Goal: Task Accomplishment & Management: Complete application form

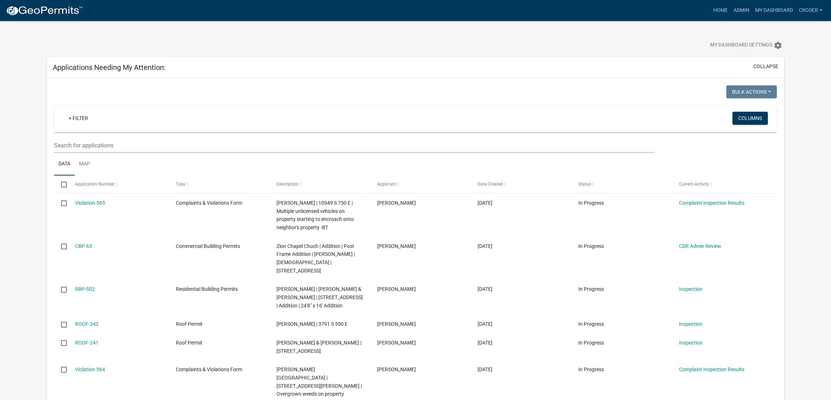
select select "3: 100"
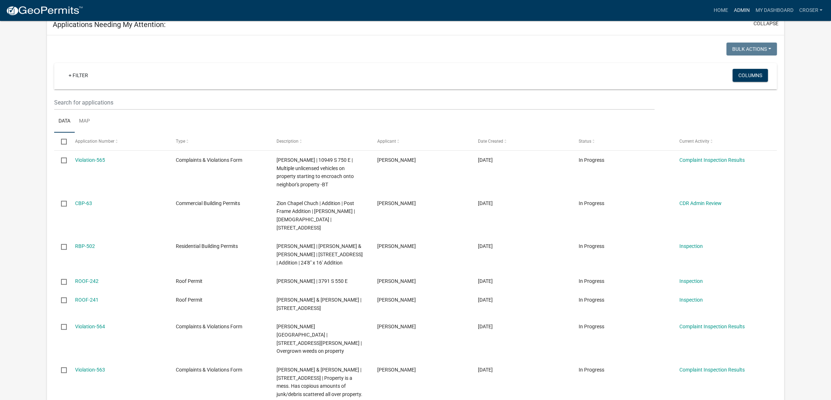
scroll to position [44, 0]
click at [730, 10] on link "Admin" at bounding box center [741, 11] width 22 height 14
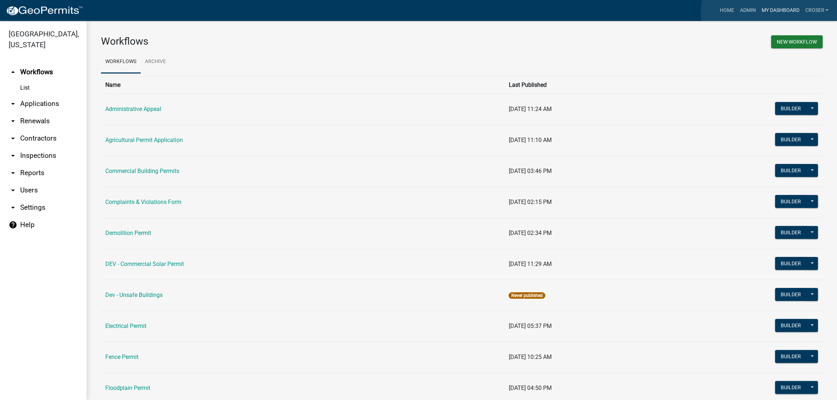
click at [770, 13] on link "My Dashboard" at bounding box center [781, 11] width 44 height 14
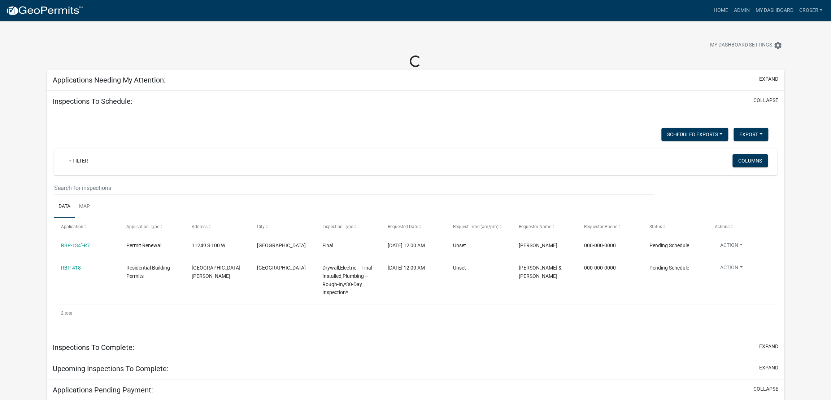
select select "3: 100"
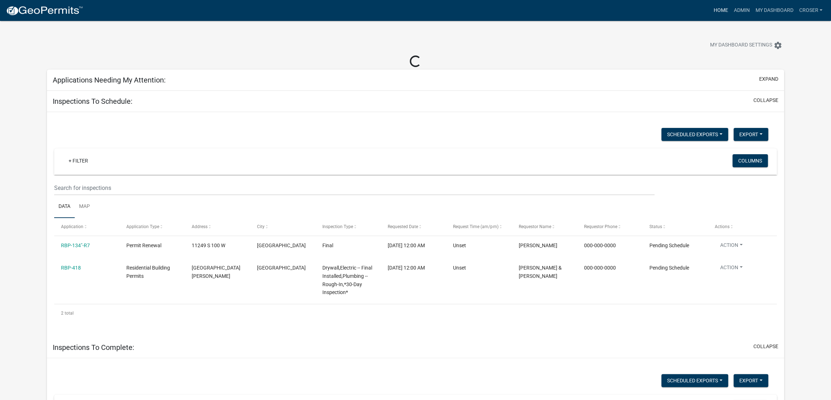
select select "3: 100"
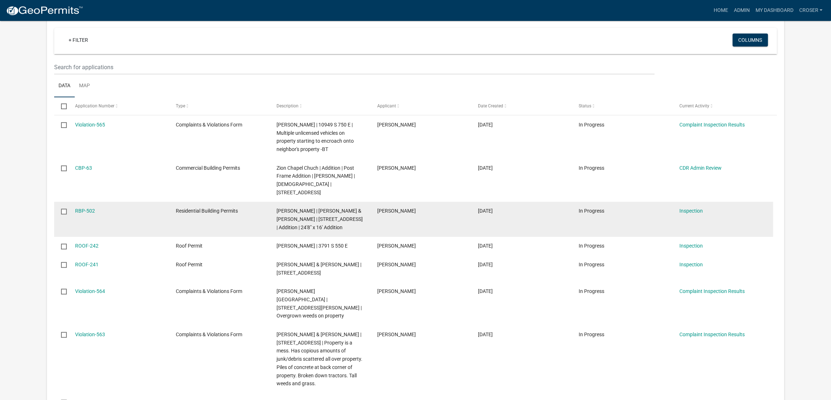
scroll to position [44, 0]
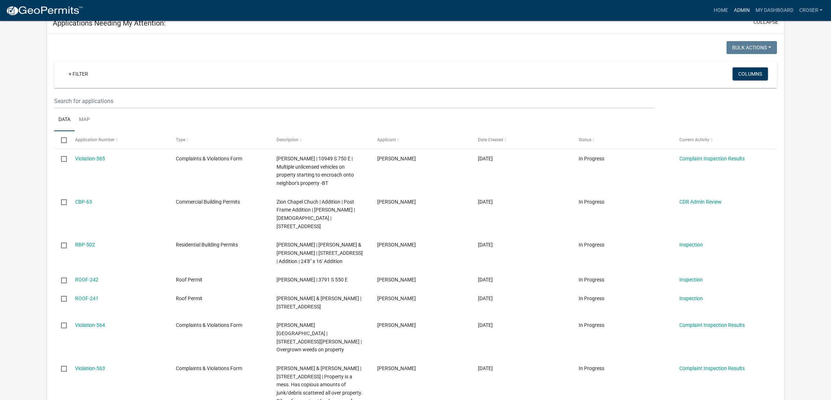
drag, startPoint x: 722, startPoint y: 8, endPoint x: 705, endPoint y: 8, distance: 17.0
click at [730, 8] on link "Admin" at bounding box center [741, 11] width 22 height 14
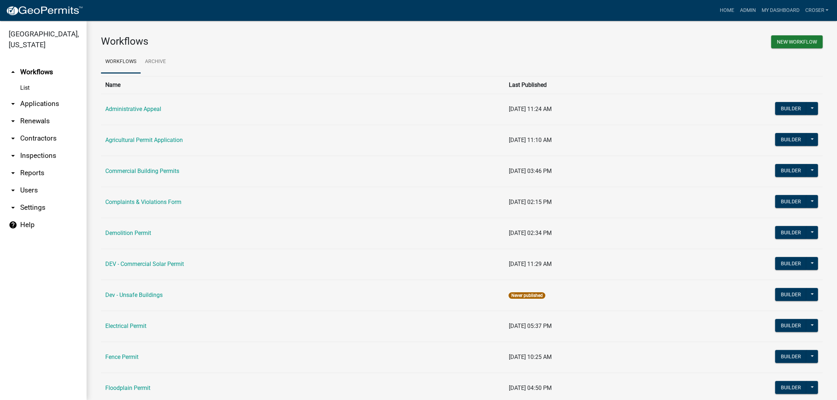
click at [43, 113] on link "arrow_drop_down Applications" at bounding box center [43, 103] width 87 height 17
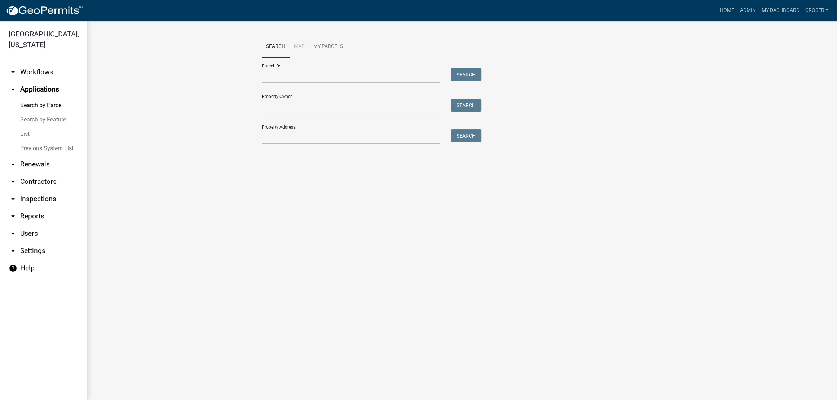
click at [32, 141] on link "List" at bounding box center [43, 134] width 87 height 14
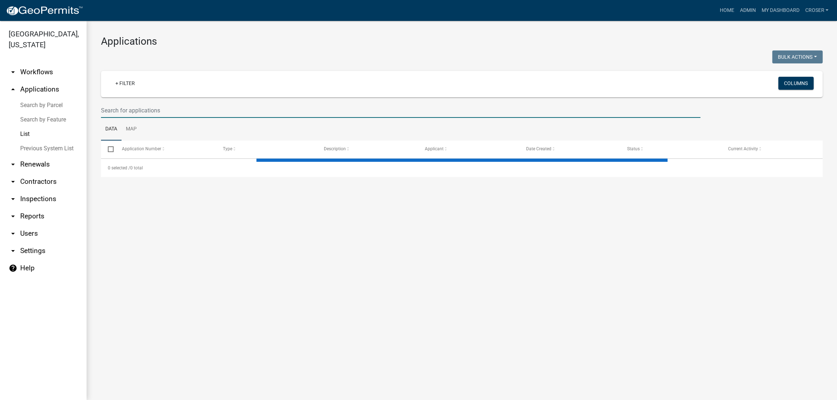
click at [207, 118] on input "text" at bounding box center [401, 110] width 600 height 15
select select "3: 100"
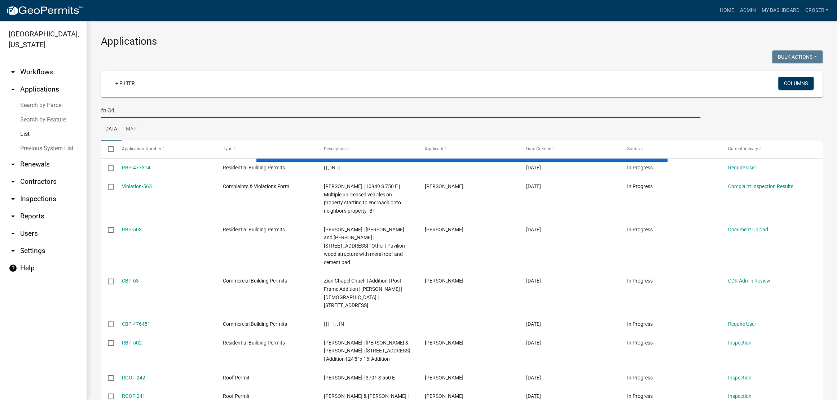
type input "fn-34"
click at [295, 58] on div at bounding box center [279, 58] width 367 height 15
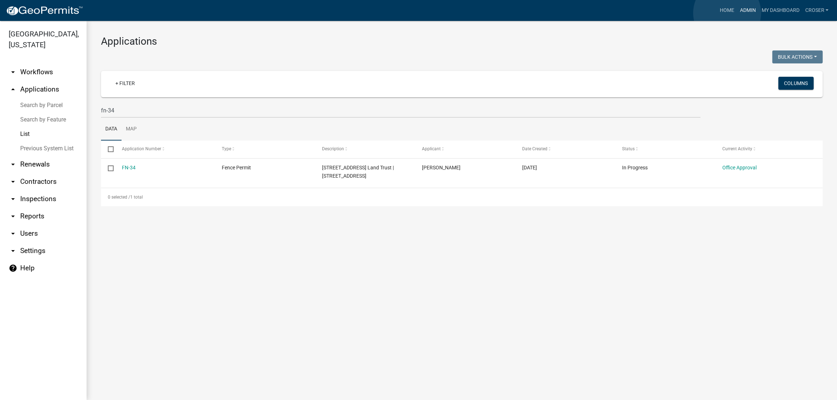
click at [737, 13] on link "Admin" at bounding box center [748, 11] width 22 height 14
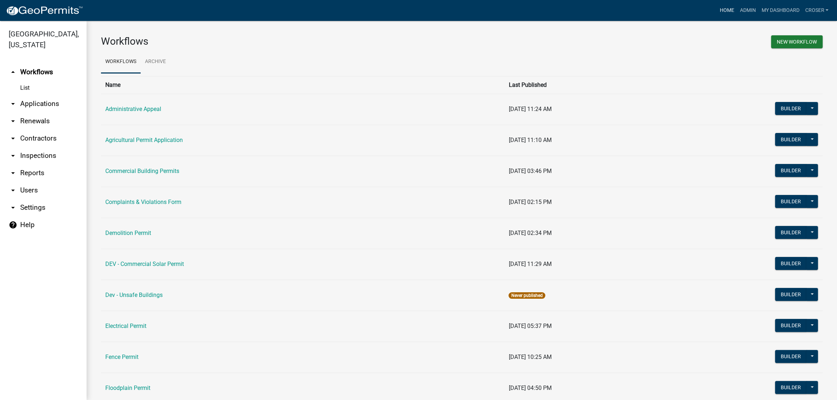
click at [717, 11] on link "Home" at bounding box center [727, 11] width 20 height 14
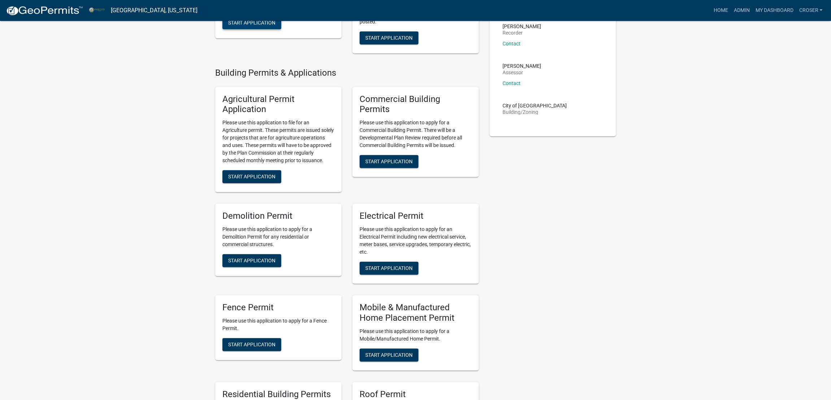
scroll to position [406, 0]
click at [263, 25] on span "Start Application" at bounding box center [251, 22] width 47 height 6
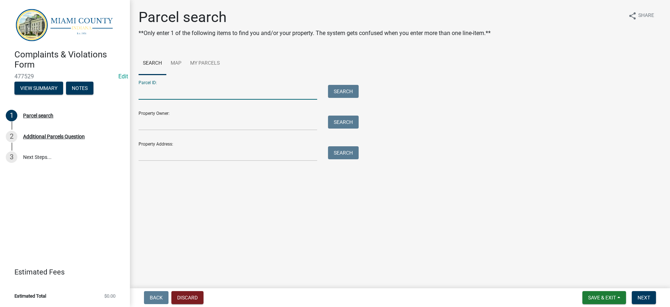
click at [178, 100] on input "Parcel ID:" at bounding box center [228, 92] width 179 height 15
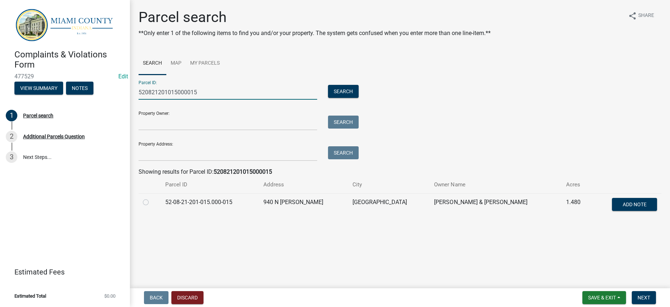
type input "520821201015000015"
click at [152, 198] on label at bounding box center [152, 198] width 0 height 0
click at [152, 202] on input "radio" at bounding box center [154, 200] width 5 height 5
radio input "true"
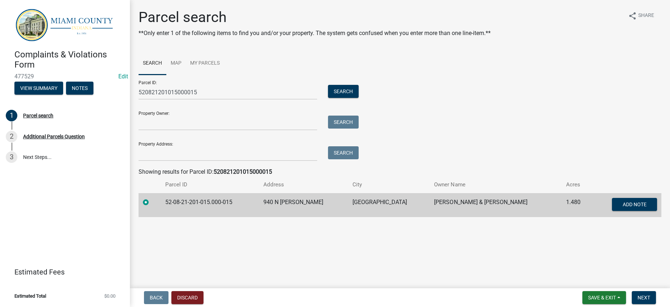
click at [477, 160] on div "Parcel ID: 520821201015000015 Search Property Owner: Search Property Address: S…" at bounding box center [400, 118] width 523 height 86
click at [645, 294] on span "Next" at bounding box center [644, 297] width 13 height 6
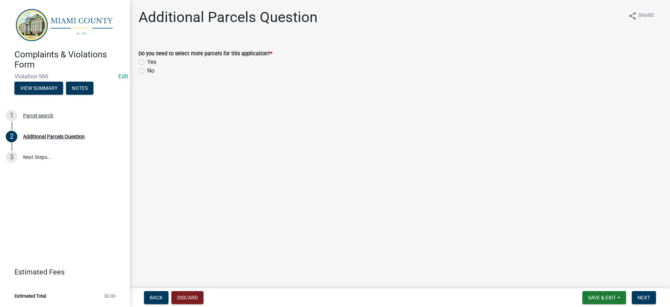
click at [147, 75] on label "No" at bounding box center [150, 70] width 7 height 9
click at [147, 71] on input "No" at bounding box center [149, 68] width 5 height 5
radio input "true"
click at [635, 291] on button "Next" at bounding box center [644, 297] width 24 height 13
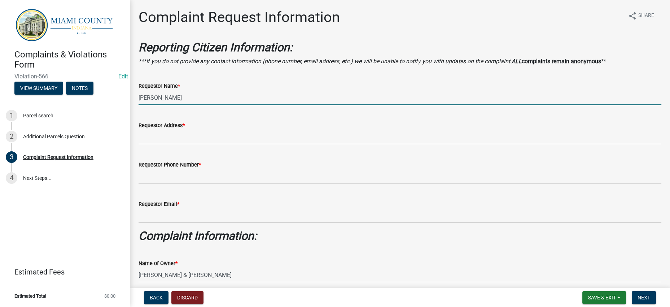
drag, startPoint x: 175, startPoint y: 135, endPoint x: 188, endPoint y: 101, distance: 37.1
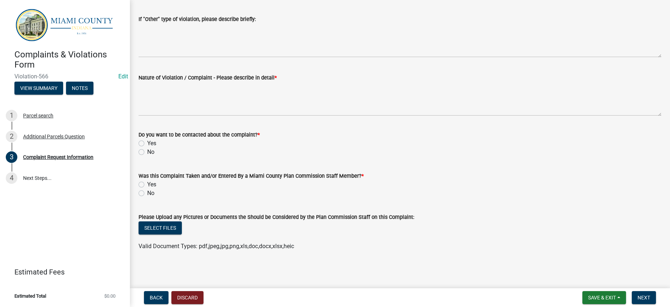
scroll to position [541, 0]
drag, startPoint x: 186, startPoint y: 66, endPoint x: 200, endPoint y: 97, distance: 33.6
checkbox input "true"
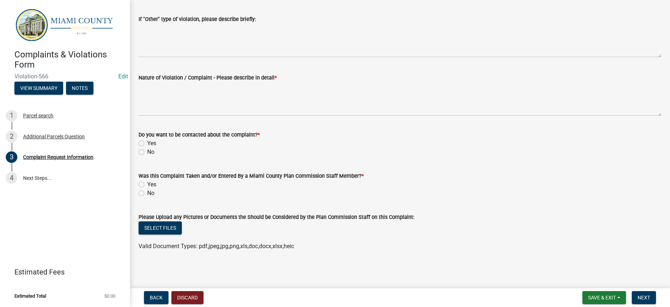
checkbox input "false"
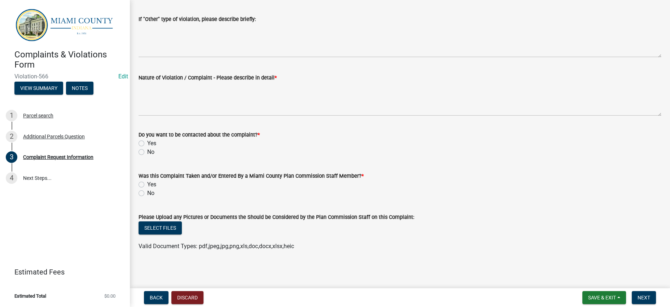
checkbox input "false"
checkbox input "true"
checkbox input "false"
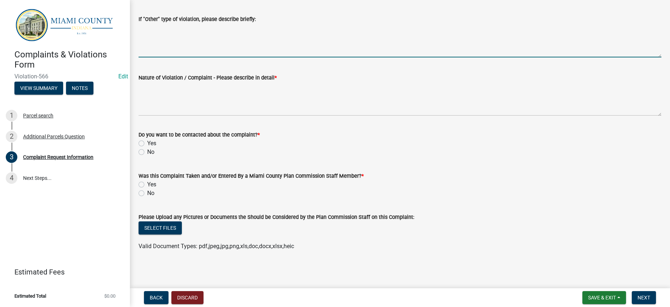
click at [181, 57] on textarea "If "Other" type of violation, please describe briefly:" at bounding box center [400, 40] width 523 height 34
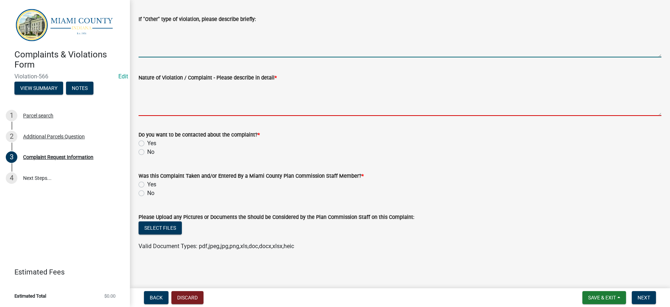
click at [183, 116] on textarea "Nature of Violation / Complaint - Please describe in detail *" at bounding box center [400, 99] width 523 height 34
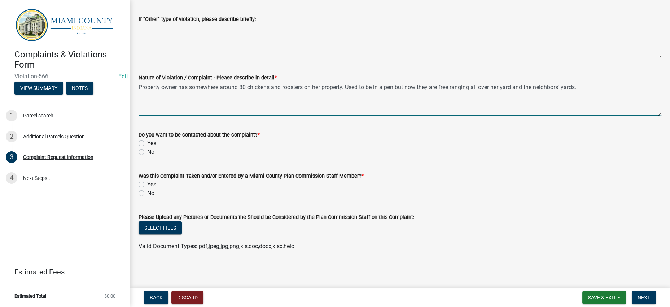
type textarea "Property owner has somewhere around 30 chickens and roosters on her property. U…"
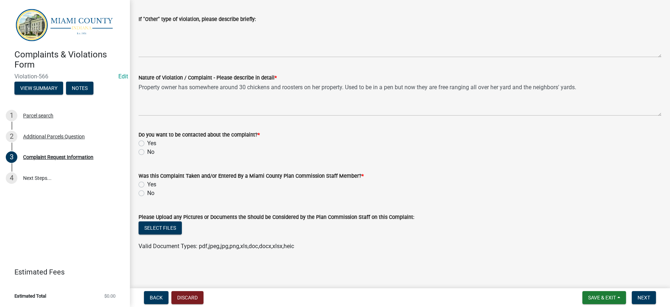
click at [147, 148] on label "Yes" at bounding box center [151, 143] width 9 height 9
click at [147, 144] on input "Yes" at bounding box center [149, 141] width 5 height 5
radio input "true"
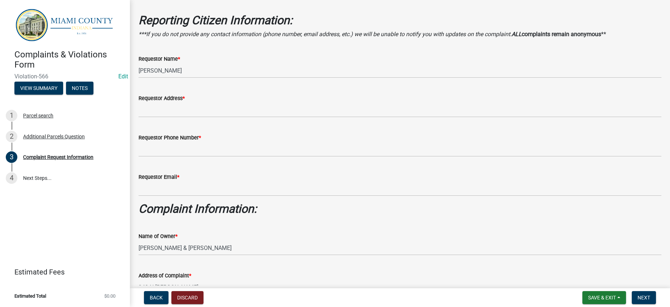
scroll to position [0, 0]
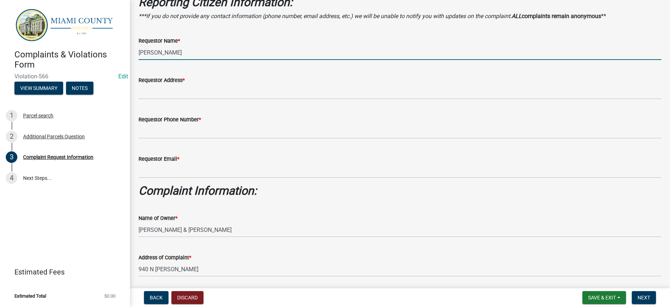
drag, startPoint x: 190, startPoint y: 75, endPoint x: 141, endPoint y: 86, distance: 50.2
click at [141, 60] on input "[PERSON_NAME]" at bounding box center [400, 52] width 523 height 15
type input "Hidden Hills Lakes Preservation"
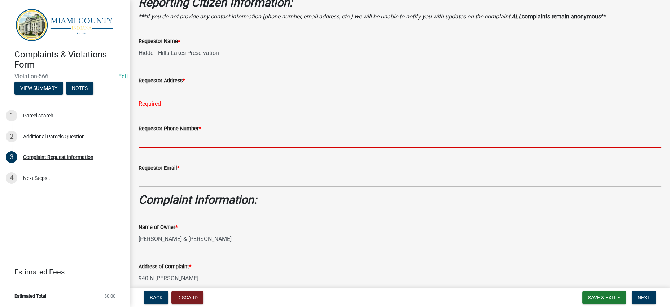
click at [236, 148] on input "Requestor Phone Number *" at bounding box center [400, 140] width 523 height 15
click at [347, 114] on wm-data-entity-input "Requestor Address * Required" at bounding box center [400, 90] width 523 height 48
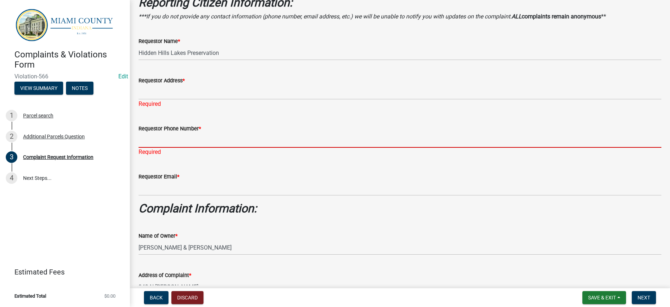
click at [196, 148] on input "Requestor Phone Number *" at bounding box center [400, 140] width 523 height 15
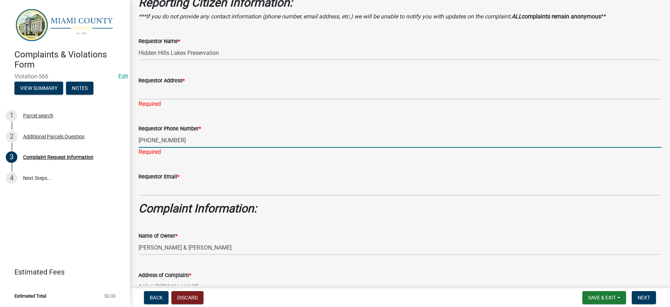
type input "[PHONE_NUMBER]"
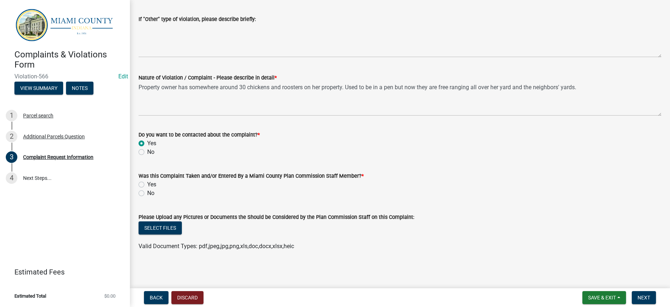
scroll to position [704, 0]
click at [147, 180] on label "Yes" at bounding box center [151, 184] width 9 height 9
click at [147, 180] on input "Yes" at bounding box center [149, 182] width 5 height 5
radio input "true"
click at [459, 181] on wm-data-entity-input "Was this Complaint Taken and/or Entered By a Miami County Plan Commission Staff…" at bounding box center [400, 183] width 523 height 41
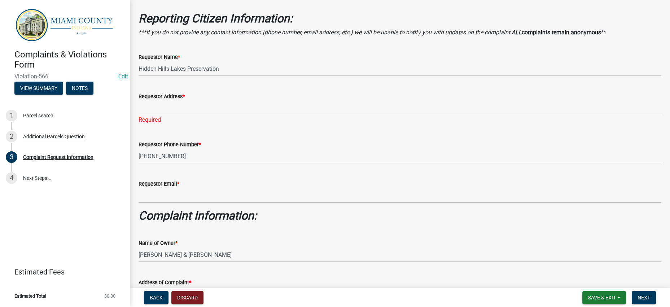
scroll to position [29, 0]
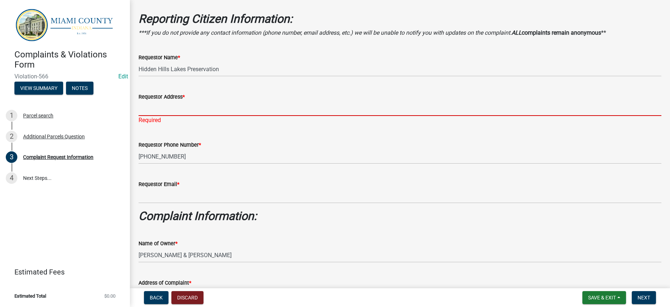
click at [203, 116] on input "Requestor Address *" at bounding box center [400, 108] width 523 height 15
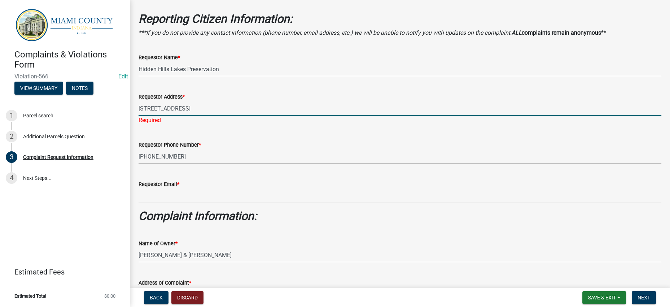
type input "[STREET_ADDRESS]"
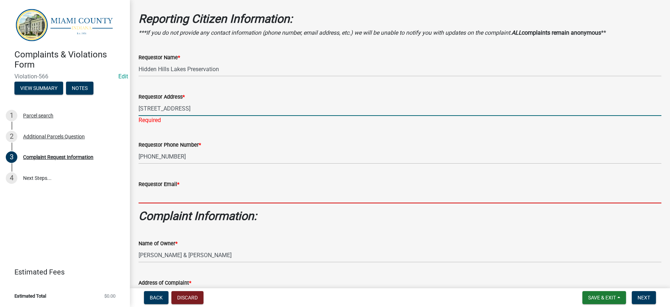
click at [190, 209] on wm-data-entity-input "Requestor Email *" at bounding box center [400, 189] width 523 height 39
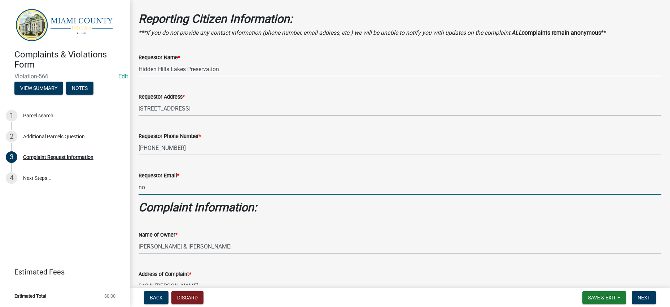
type input "[EMAIL_ADDRESS][DOMAIN_NAME]"
click at [280, 194] on div "Requestor Email * [EMAIL_ADDRESS][DOMAIN_NAME]" at bounding box center [400, 178] width 523 height 34
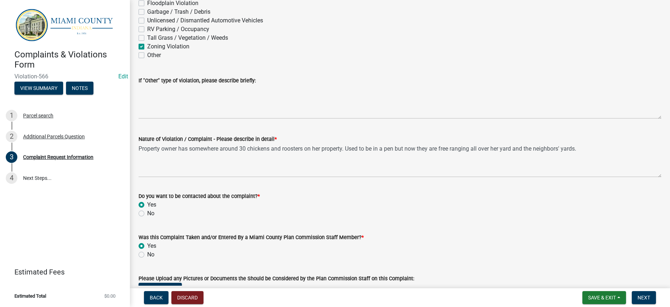
scroll to position [434, 0]
select select "9"
select select "2025"
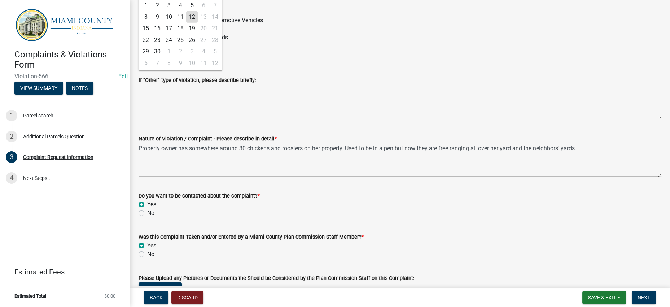
click at [198, 23] on div "12" at bounding box center [192, 17] width 12 height 12
type input "[DATE]"
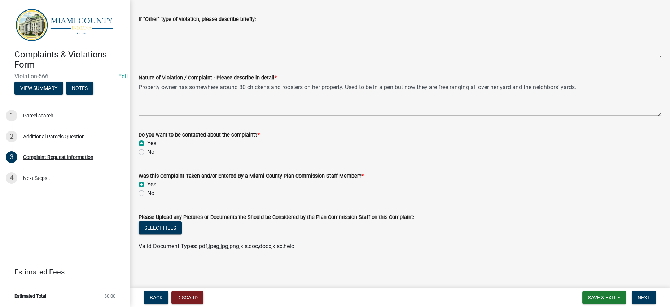
scroll to position [694, 0]
click at [638, 295] on span "Next" at bounding box center [644, 297] width 13 height 6
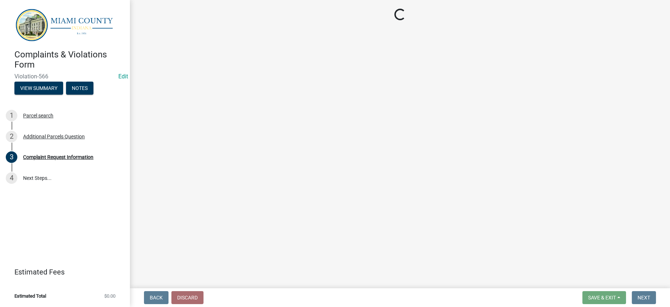
scroll to position [0, 0]
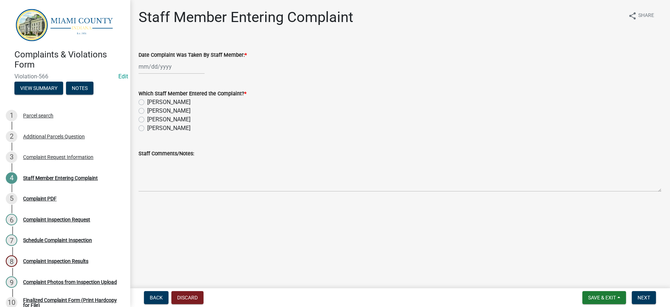
click at [171, 74] on div at bounding box center [172, 66] width 66 height 15
select select "9"
select select "2025"
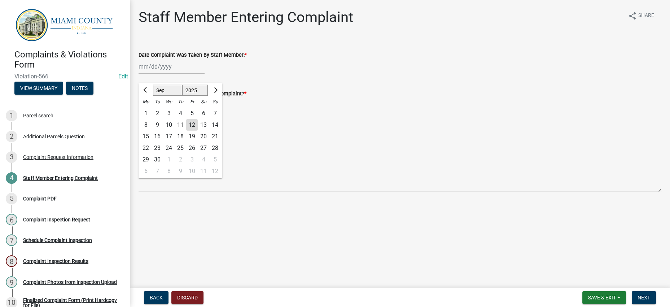
click at [198, 131] on div "12" at bounding box center [192, 125] width 12 height 12
type input "[DATE]"
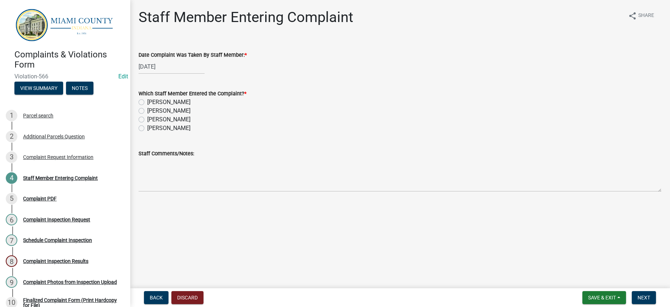
click at [152, 106] on label "[PERSON_NAME]" at bounding box center [168, 102] width 43 height 9
click at [152, 102] on input "[PERSON_NAME]" at bounding box center [149, 100] width 5 height 5
radio input "true"
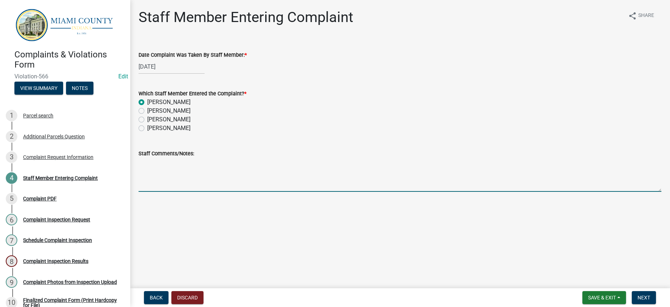
click at [205, 192] on textarea "Staff Comments/Notes:" at bounding box center [400, 175] width 523 height 34
click at [204, 192] on textarea "Please contact [PERSON_NAME] one you have inspected. He would like to know what…" at bounding box center [400, 175] width 523 height 34
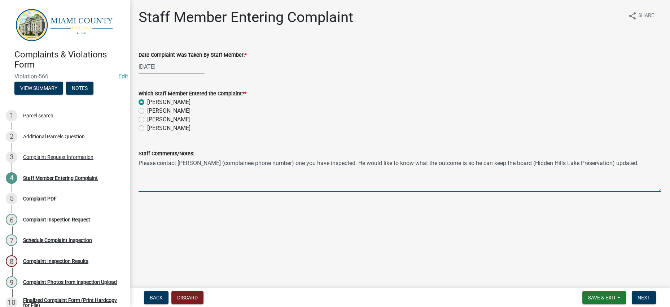
click at [236, 192] on textarea "Please contact [PERSON_NAME] (complainee phone number) one you have inspected. …" at bounding box center [400, 175] width 523 height 34
click at [141, 192] on textarea "Please contact [PERSON_NAME] (complainee phone number) one you have inspected. …" at bounding box center [400, 175] width 523 height 34
click at [232, 192] on textarea "**Please contact [PERSON_NAME] (complainee phone number) one you have inspected…" at bounding box center [400, 175] width 523 height 34
click at [323, 192] on textarea "**Please contact [PERSON_NAME] (complainee phone number) one you have inspected…" at bounding box center [400, 175] width 523 height 34
click at [246, 192] on textarea "**Please contact [PERSON_NAME] (complainee phone number) one you have inspected…" at bounding box center [400, 175] width 523 height 34
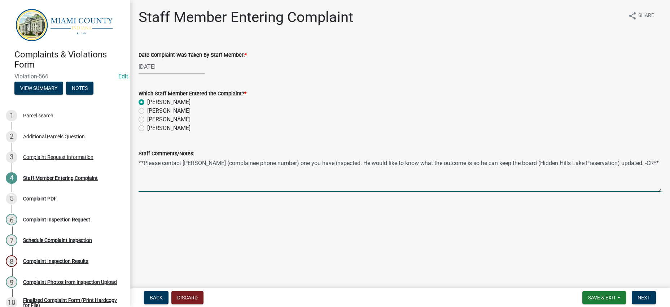
click at [231, 192] on textarea "**Please contact [PERSON_NAME] (complainee phone number) one you have inspected…" at bounding box center [400, 175] width 523 height 34
type textarea "**Please contact [PERSON_NAME] (complainee phone number) one you have inspected…"
click at [291, 132] on div "[PERSON_NAME]" at bounding box center [400, 128] width 523 height 9
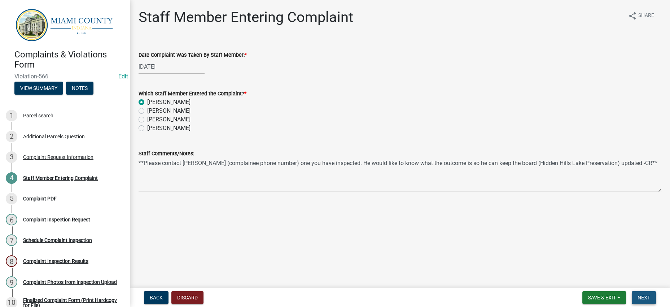
click at [638, 291] on button "Next" at bounding box center [644, 297] width 24 height 13
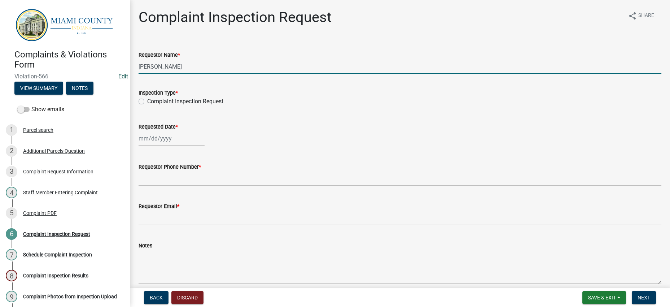
drag, startPoint x: 159, startPoint y: 84, endPoint x: 118, endPoint y: 83, distance: 41.1
click at [118, 83] on div "Complaints & Violations Form Violation-566 Edit View Summary Notes Show emails …" at bounding box center [335, 153] width 670 height 307
type input "J"
type input "[PERSON_NAME] & [PERSON_NAME]"
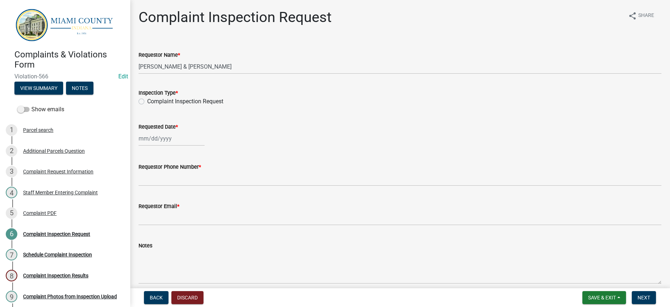
click at [147, 106] on label "Complaint Inspection Request" at bounding box center [185, 101] width 76 height 9
click at [147, 102] on input "Complaint Inspection Request" at bounding box center [149, 99] width 5 height 5
radio input "true"
click at [170, 146] on div at bounding box center [172, 138] width 66 height 15
select select "9"
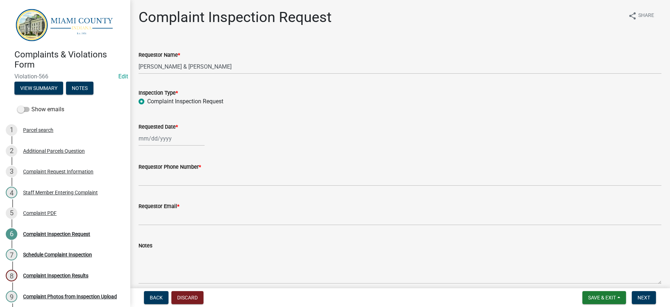
select select "2025"
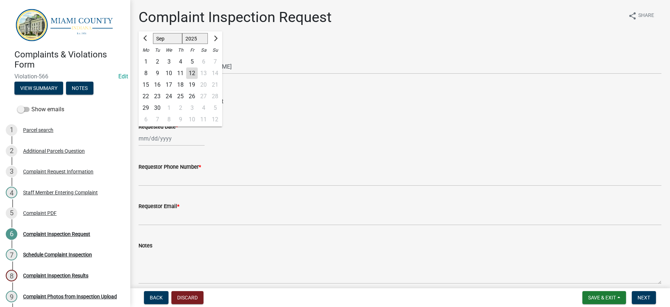
click at [151, 91] on div "15" at bounding box center [146, 85] width 12 height 12
type input "[DATE]"
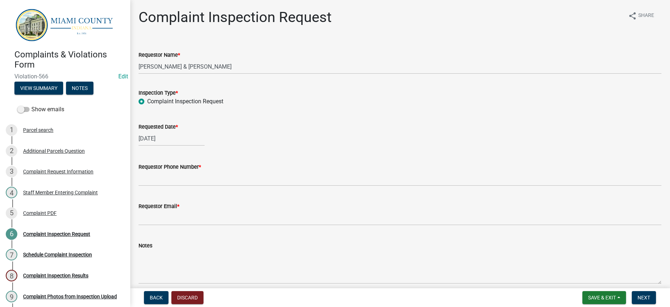
click at [263, 186] on div "Requestor Phone Number *" at bounding box center [400, 169] width 523 height 34
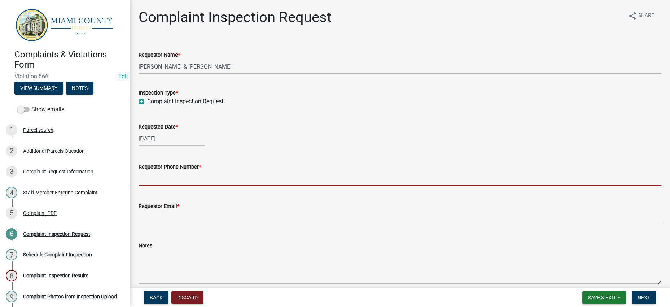
click at [228, 186] on input "Requestor Phone Number *" at bounding box center [400, 178] width 523 height 15
type input "000-000-0000"
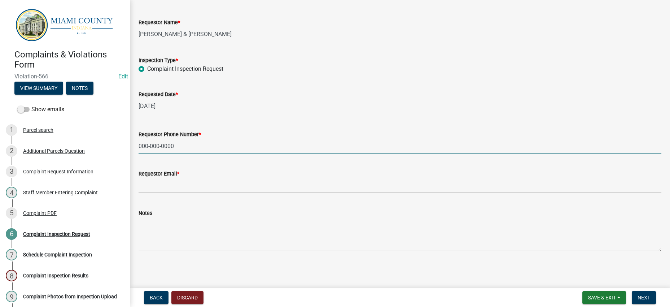
scroll to position [105, 0]
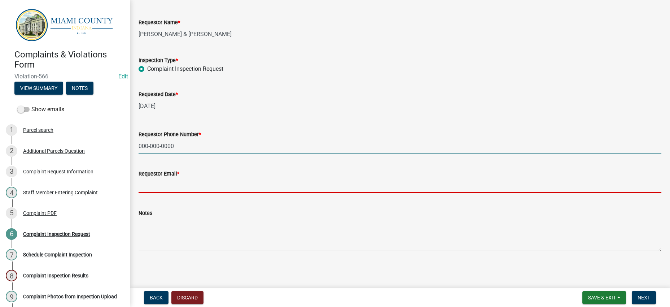
click at [183, 178] on input "Requestor Email *" at bounding box center [400, 185] width 523 height 15
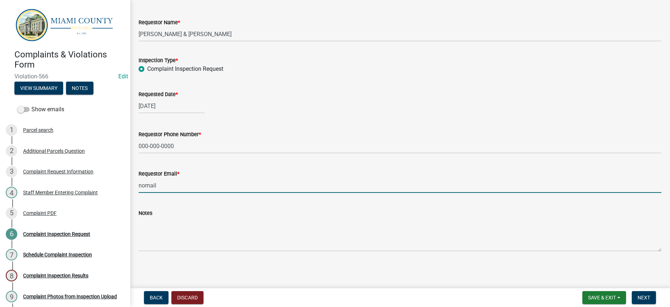
type input "[EMAIL_ADDRESS][DOMAIN_NAME]"
click at [188, 198] on div "Notes" at bounding box center [400, 224] width 523 height 53
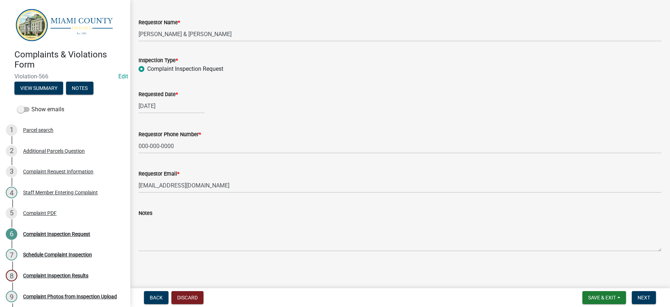
click at [205, 198] on div "Notes" at bounding box center [400, 224] width 523 height 53
click at [54, 95] on button "View Summary" at bounding box center [38, 88] width 49 height 13
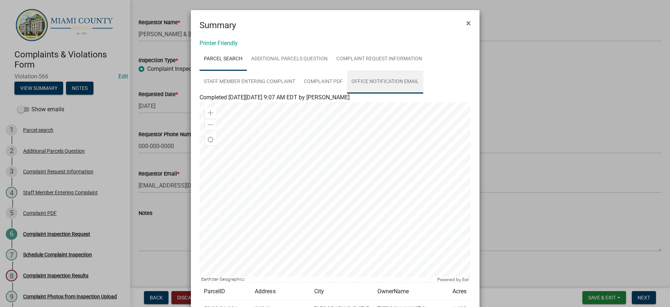
click at [347, 93] on link "Office Notification Email" at bounding box center [385, 81] width 76 height 23
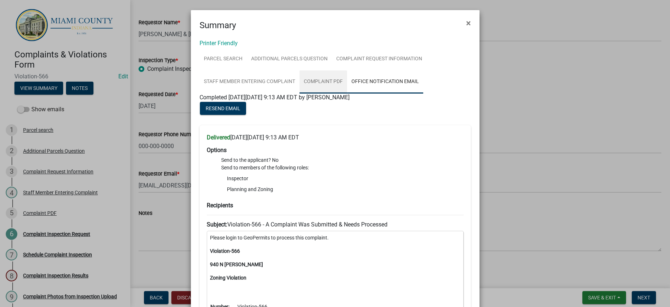
click at [299, 93] on link "Complaint PDF" at bounding box center [323, 81] width 48 height 23
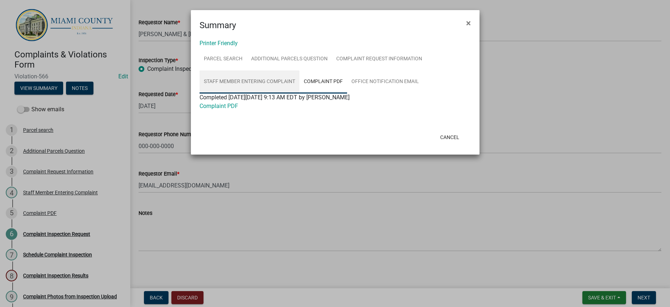
click at [299, 93] on link "Staff Member Entering Complaint" at bounding box center [250, 81] width 100 height 23
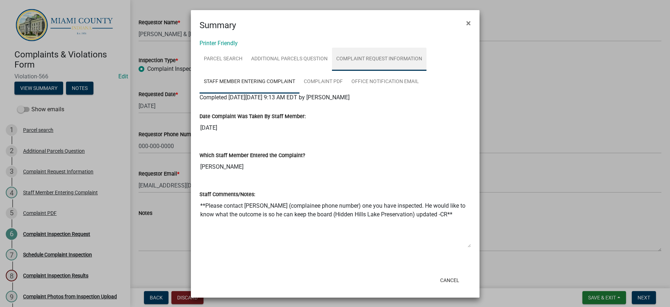
click at [332, 71] on link "Complaint Request Information" at bounding box center [379, 59] width 95 height 23
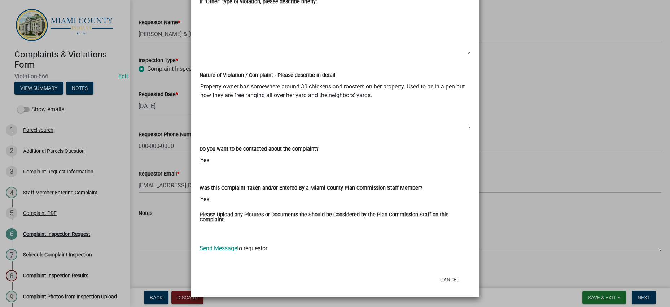
scroll to position [722, 0]
click at [236, 100] on textarea "Property owner has somewhere around 30 chickens and roosters on her property. U…" at bounding box center [335, 103] width 271 height 49
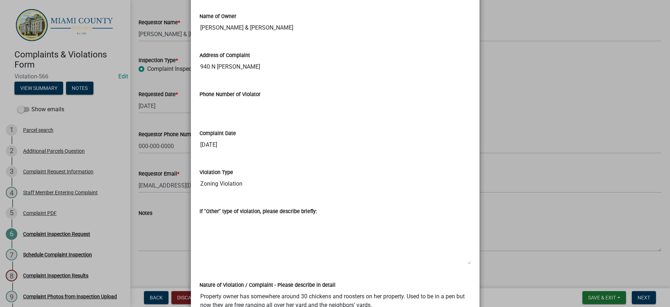
scroll to position [315, 0]
click at [503, 191] on ngb-modal-window "Summary × Printer Friendly Parcel search Additional Parcels Question Complaint …" at bounding box center [335, 153] width 670 height 307
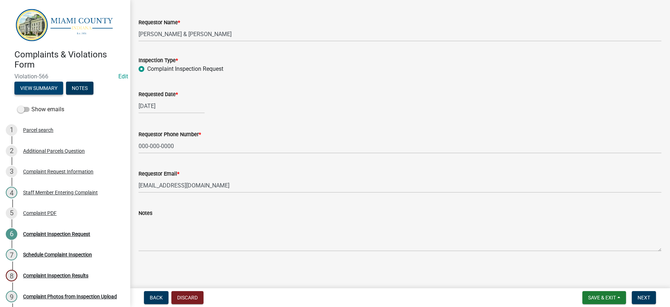
click at [63, 95] on button "View Summary" at bounding box center [38, 88] width 49 height 13
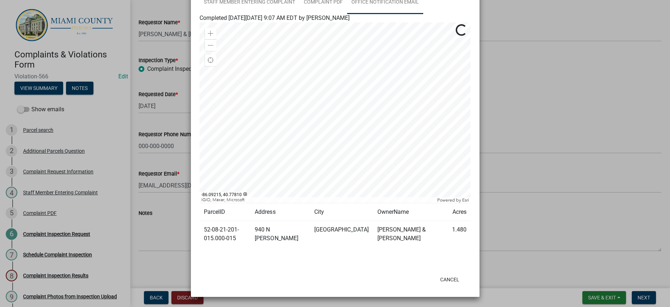
scroll to position [89, 0]
click at [347, 14] on link "Office Notification Email" at bounding box center [385, 2] width 76 height 23
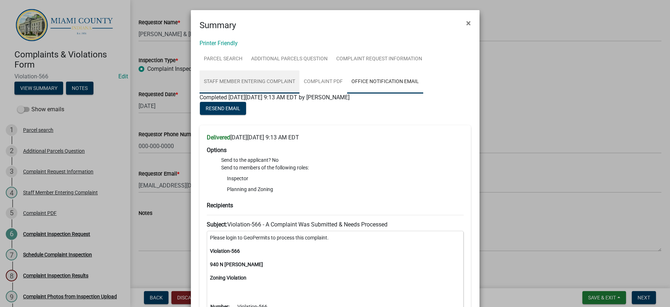
click at [299, 93] on link "Staff Member Entering Complaint" at bounding box center [250, 81] width 100 height 23
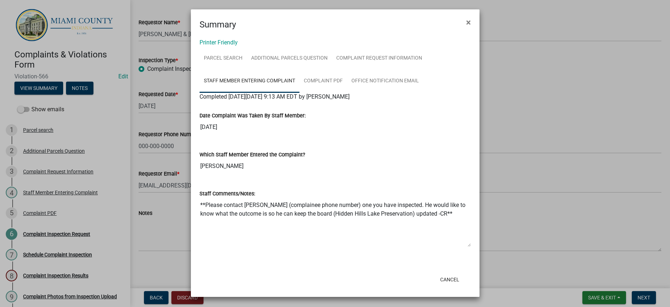
scroll to position [97, 0]
click at [284, 210] on textarea "**Please contact [PERSON_NAME] (complainee phone number) one you have inspected…" at bounding box center [335, 222] width 271 height 49
drag, startPoint x: 295, startPoint y: 205, endPoint x: 194, endPoint y: 182, distance: 104.1
click at [194, 182] on div "Staff Comments/Notes: **Please contact [PERSON_NAME] (complainee phone number) …" at bounding box center [335, 216] width 282 height 74
click at [522, 233] on ngb-modal-window "Summary × Printer Friendly Parcel search Additional Parcels Question Complaint …" at bounding box center [335, 153] width 670 height 307
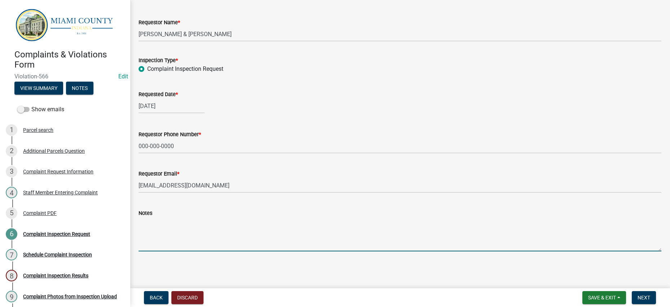
click at [503, 217] on textarea "Notes" at bounding box center [400, 234] width 523 height 34
paste textarea "**Please contact [PERSON_NAME] (complainee phone number) one you have inspected…"
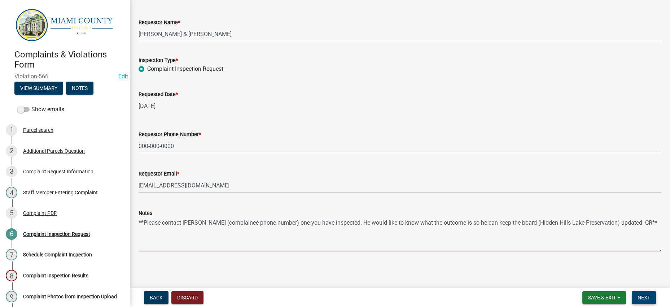
type textarea "**Please contact [PERSON_NAME] (complainee phone number) one you have inspected…"
click at [638, 294] on span "Next" at bounding box center [644, 297] width 13 height 6
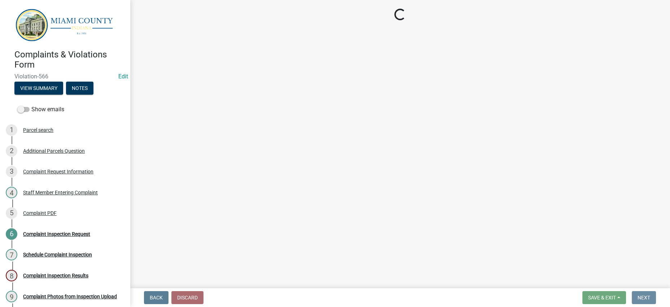
scroll to position [0, 0]
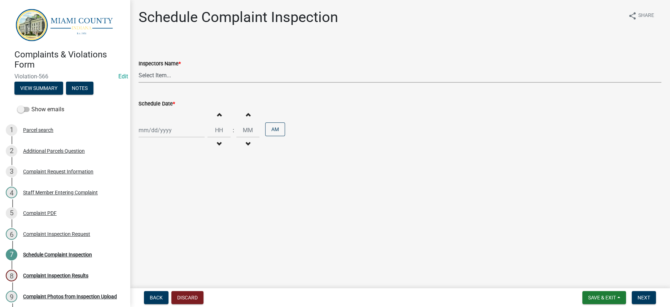
click at [199, 83] on select "Select Item... bmthomas ([PERSON_NAME]) croser ([PERSON_NAME]) [PERSON_NAME] ([…" at bounding box center [400, 75] width 523 height 15
select select "0324ce59-dc13-463c-88f6-21718b6e040a"
click at [140, 83] on select "Select Item... bmthomas ([PERSON_NAME]) croser ([PERSON_NAME]) [PERSON_NAME] ([…" at bounding box center [400, 75] width 523 height 15
click at [181, 137] on div at bounding box center [172, 130] width 66 height 15
select select "9"
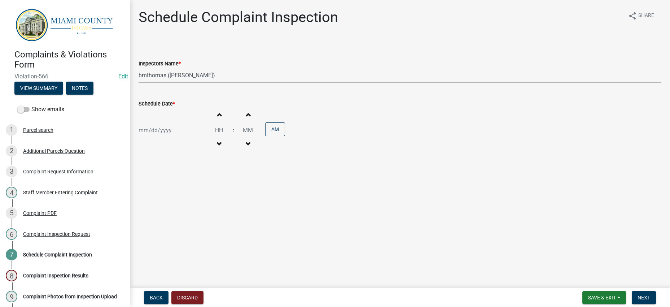
select select "2025"
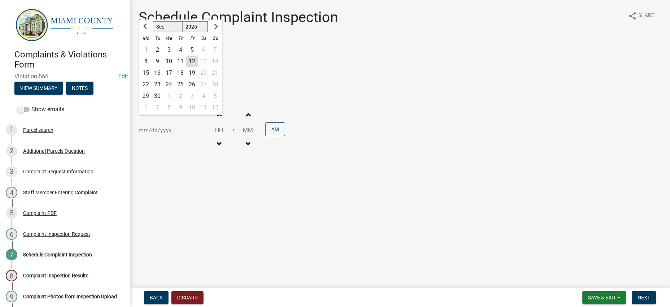
click at [149, 79] on div "15" at bounding box center [146, 73] width 12 height 12
type input "[DATE]"
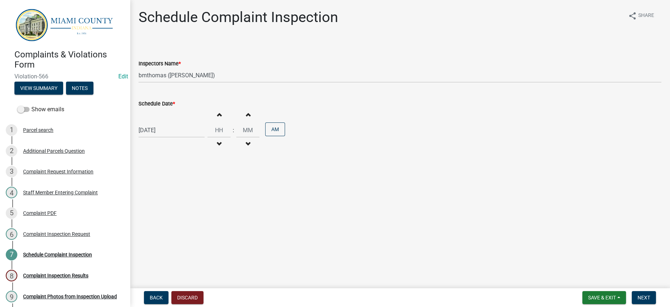
click at [471, 165] on div "Schedule Complaint Inspection share Share Inspectors Name * Select Item... bmth…" at bounding box center [400, 87] width 534 height 157
click at [646, 294] on span "Next" at bounding box center [644, 297] width 13 height 6
click at [227, 121] on button "Increment hours" at bounding box center [218, 114] width 15 height 13
type input "01"
type input "00"
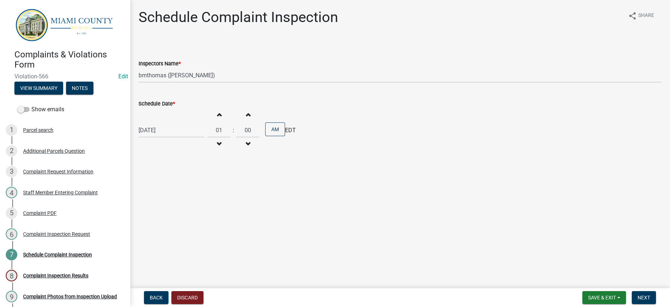
click at [227, 150] on button "Decrement hours" at bounding box center [218, 143] width 15 height 13
type input "12"
click at [481, 230] on main "Schedule Complaint Inspection share Share Inspectors Name * Select Item... bmth…" at bounding box center [400, 142] width 540 height 285
click at [638, 297] on span "Next" at bounding box center [644, 297] width 13 height 6
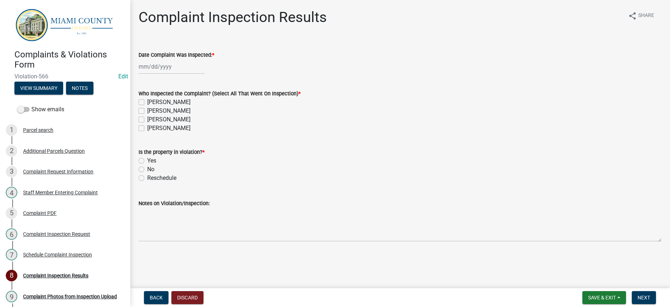
click at [506, 139] on wm-data-entity-input "Who Inspected the Complaint? (Select All That Went On Inspection) * [PERSON_NAM…" at bounding box center [400, 109] width 523 height 58
click at [447, 124] on div "[PERSON_NAME]" at bounding box center [400, 119] width 523 height 9
click at [448, 115] on div "[PERSON_NAME]" at bounding box center [400, 110] width 523 height 9
click at [436, 106] on div "[PERSON_NAME]" at bounding box center [400, 102] width 523 height 9
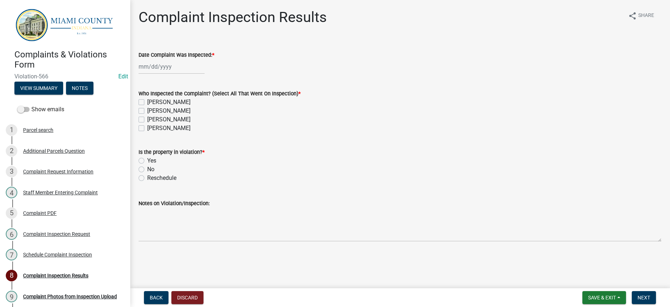
click at [436, 106] on div "[PERSON_NAME]" at bounding box center [400, 102] width 523 height 9
click at [426, 106] on div "[PERSON_NAME]" at bounding box center [400, 102] width 523 height 9
click at [63, 95] on button "View Summary" at bounding box center [38, 88] width 49 height 13
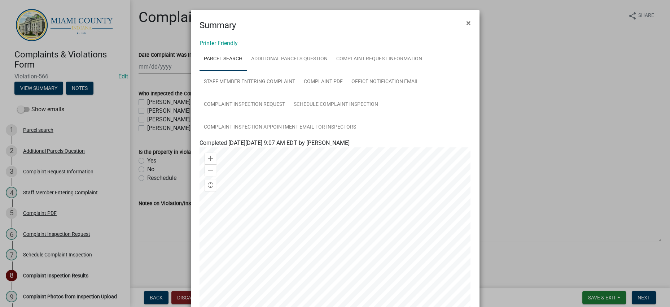
click at [533, 146] on ngb-modal-window "Summary × Printer Friendly Parcel search Additional Parcels Question Complaint …" at bounding box center [335, 153] width 670 height 307
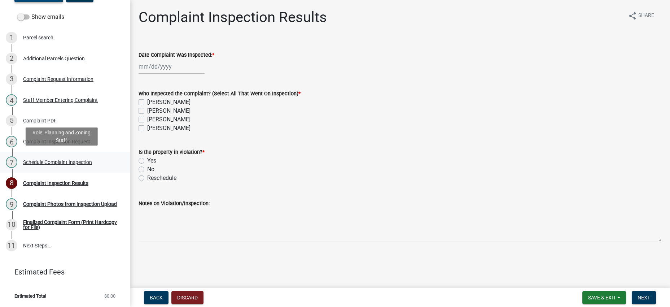
scroll to position [135, 0]
click at [61, 78] on div "Complaint Request Information" at bounding box center [58, 78] width 70 height 5
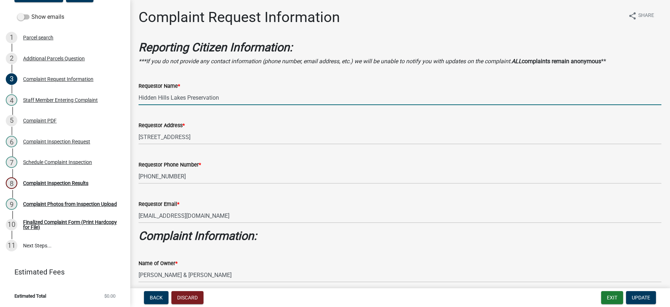
click at [271, 105] on input "Hidden Hills Lakes Preservation" at bounding box center [400, 97] width 523 height 15
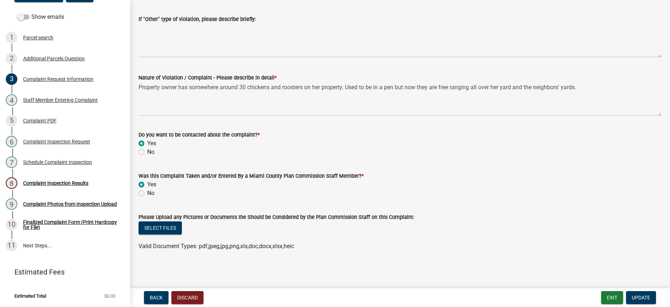
scroll to position [676, 0]
type input "Hidden Hills Lakes Preservation (HOA)"
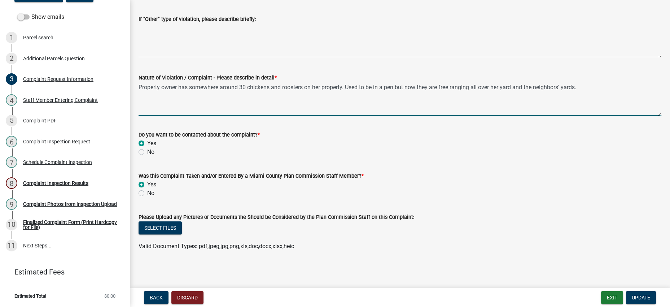
click at [257, 82] on textarea "Property owner has somewhere around 30 chickens and roosters on her property. U…" at bounding box center [400, 99] width 523 height 34
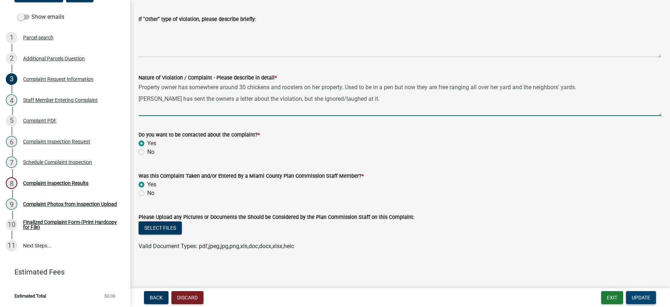
type textarea "Property owner has somewhere around 30 chickens and roosters on her property. U…"
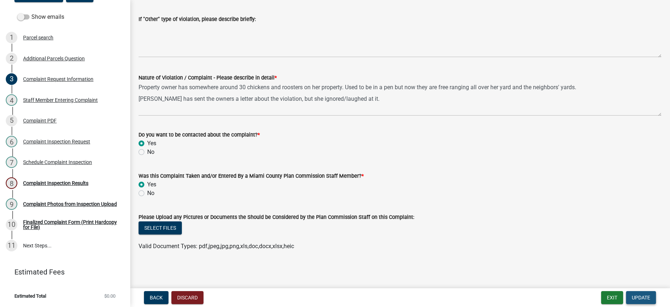
click at [634, 294] on span "Update" at bounding box center [641, 297] width 18 height 6
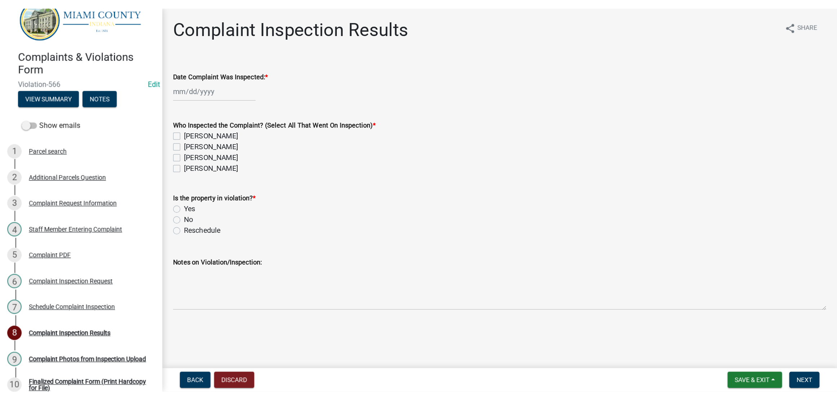
scroll to position [0, 0]
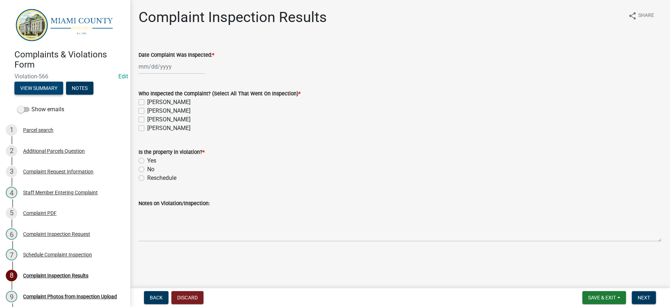
click at [60, 95] on button "View Summary" at bounding box center [38, 88] width 49 height 13
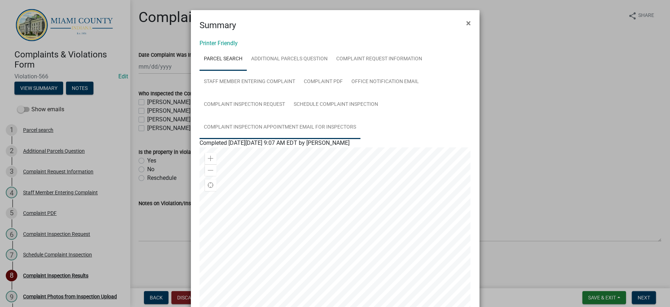
click at [287, 139] on link "Complaint Inspection Appointment Email for Inspectors" at bounding box center [280, 127] width 161 height 23
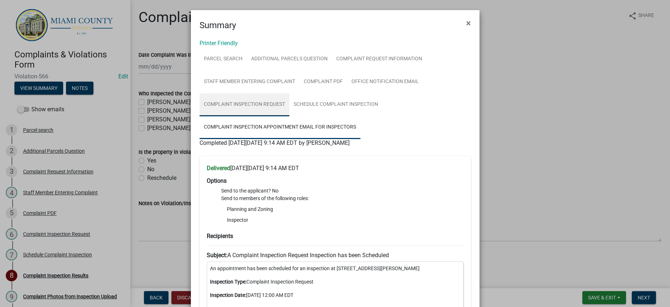
click at [289, 116] on link "Complaint Inspection Request" at bounding box center [245, 104] width 90 height 23
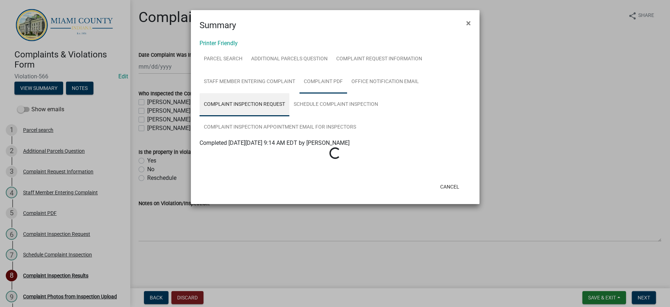
click at [299, 93] on link "Complaint PDF" at bounding box center [323, 81] width 48 height 23
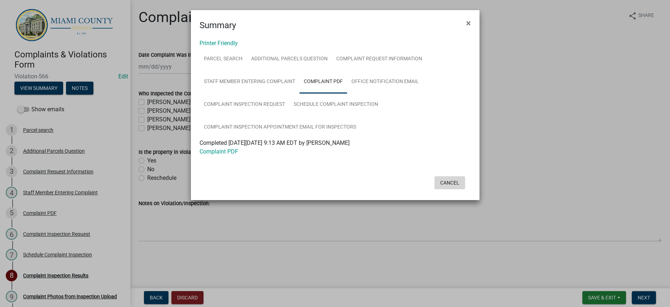
click at [445, 189] on button "Cancel" at bounding box center [449, 182] width 31 height 13
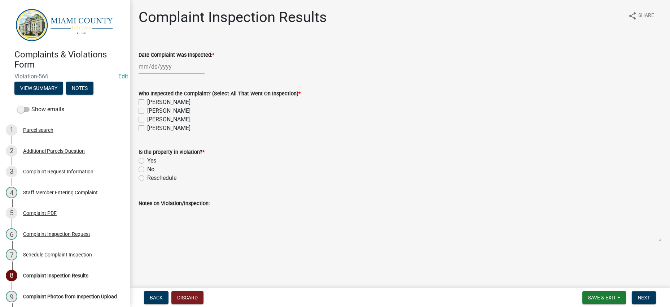
click at [507, 182] on div "Reschedule" at bounding box center [400, 178] width 523 height 9
click at [588, 294] on span "Save & Exit" at bounding box center [602, 297] width 28 height 6
click at [583, 267] on button "Save & Exit" at bounding box center [597, 275] width 58 height 17
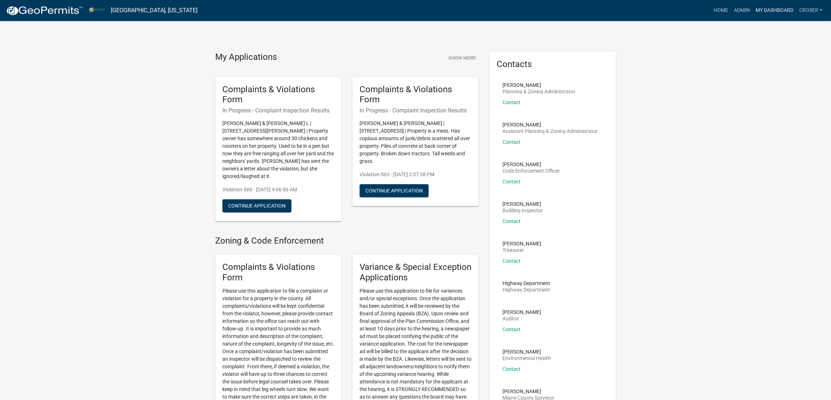
click at [752, 10] on link "My Dashboard" at bounding box center [774, 11] width 44 height 14
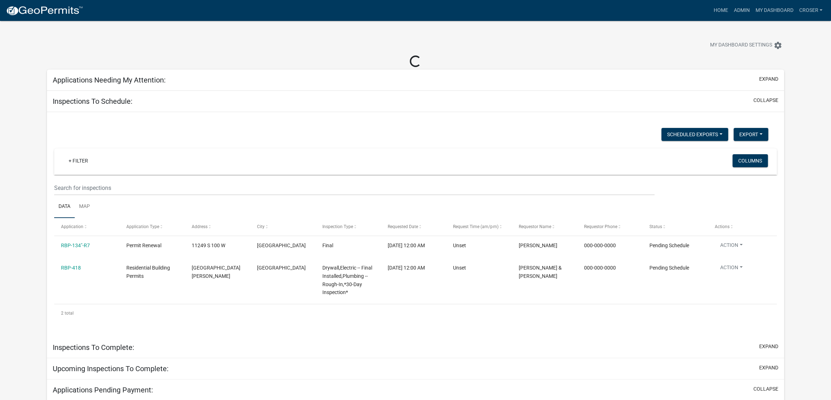
select select "3: 100"
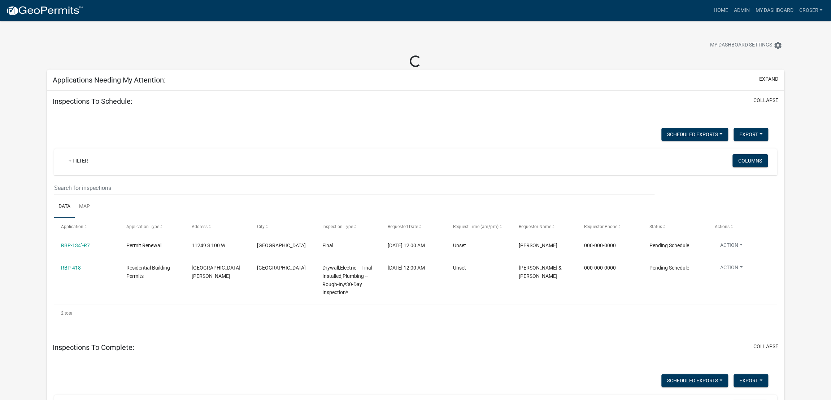
select select "3: 100"
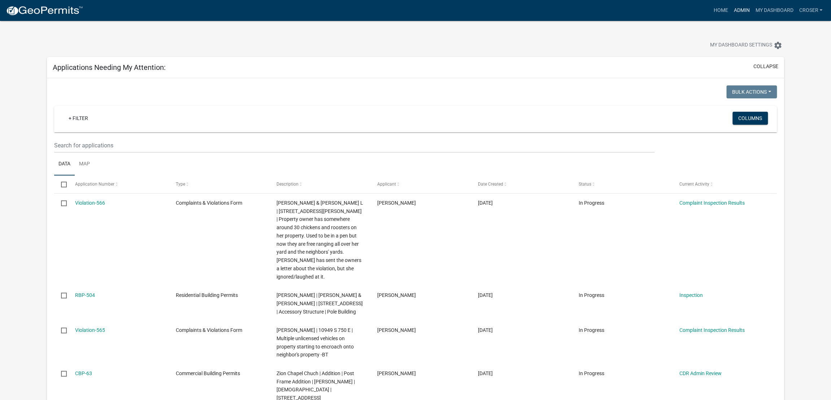
click at [730, 11] on link "Admin" at bounding box center [741, 11] width 22 height 14
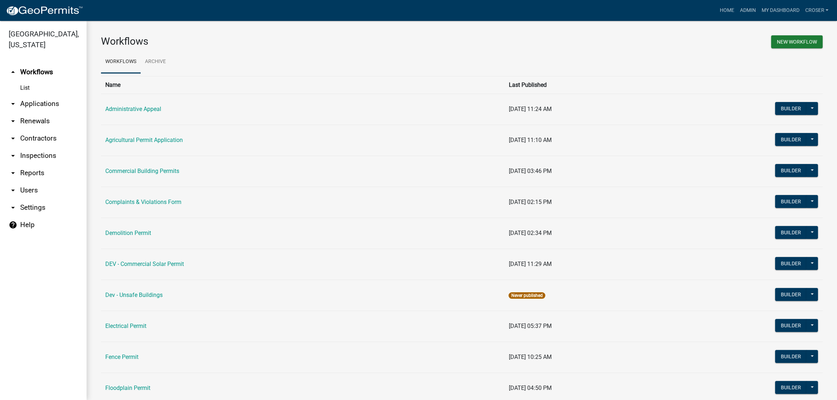
click at [40, 113] on link "arrow_drop_down Applications" at bounding box center [43, 103] width 87 height 17
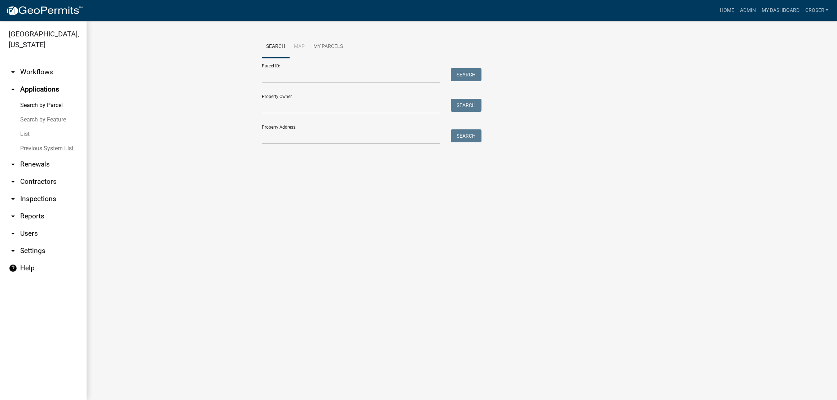
click at [29, 141] on link "List" at bounding box center [43, 134] width 87 height 14
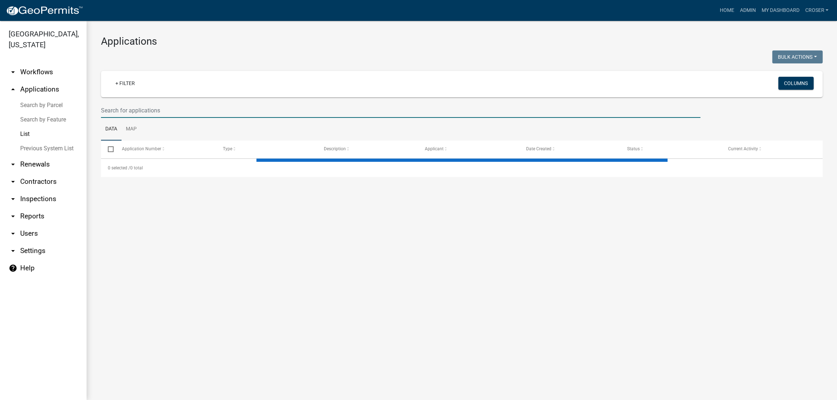
click at [183, 118] on input "text" at bounding box center [401, 110] width 600 height 15
select select "3: 100"
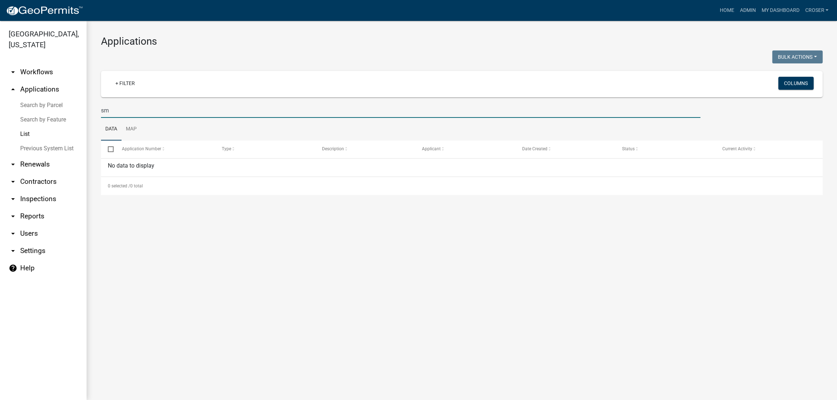
type input "s"
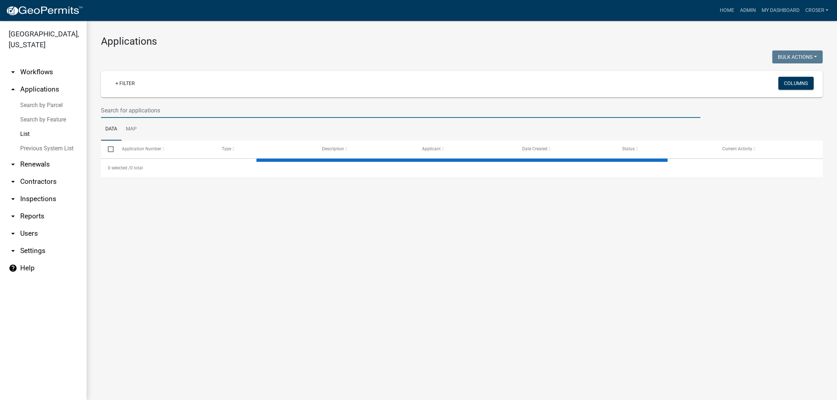
select select "3: 100"
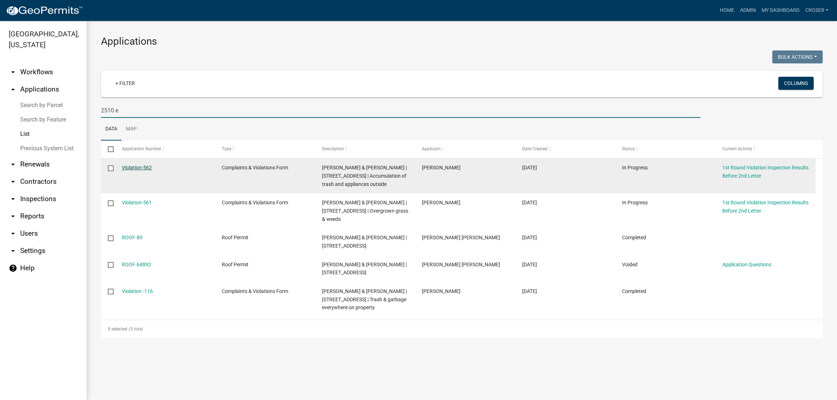
type input "2510 e"
click at [149, 171] on link "Violation-562" at bounding box center [137, 168] width 30 height 6
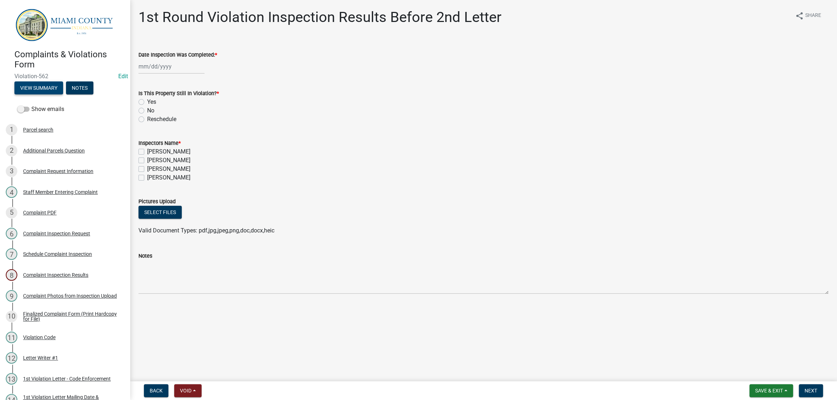
click at [55, 95] on button "View Summary" at bounding box center [38, 88] width 49 height 13
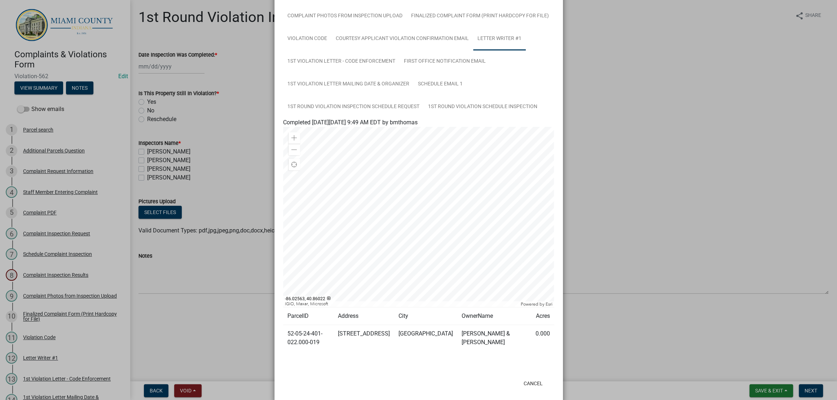
scroll to position [133, 0]
click at [425, 28] on link "Finalized Complaint Form (Print Hardcopy for File)" at bounding box center [480, 16] width 146 height 23
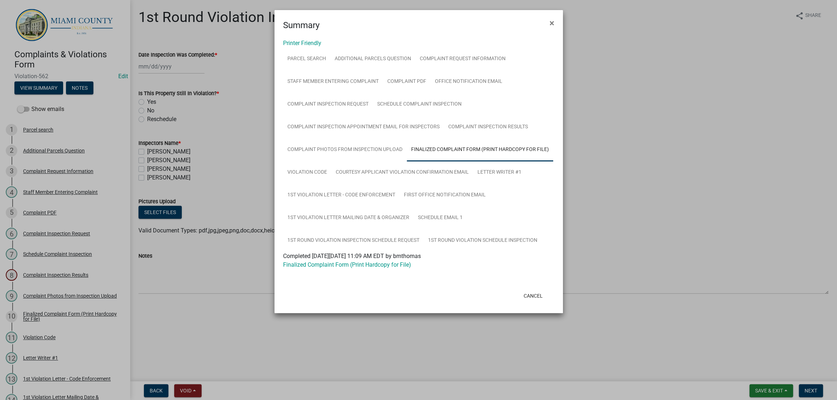
scroll to position [82, 0]
click at [407, 139] on link "Complaint Photos from Inspection Upload" at bounding box center [345, 150] width 124 height 23
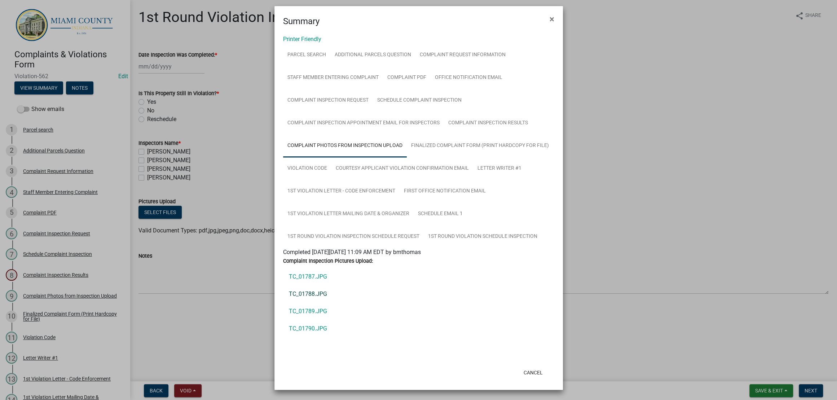
scroll to position [183, 0]
click at [523, 367] on button "Cancel" at bounding box center [533, 373] width 31 height 13
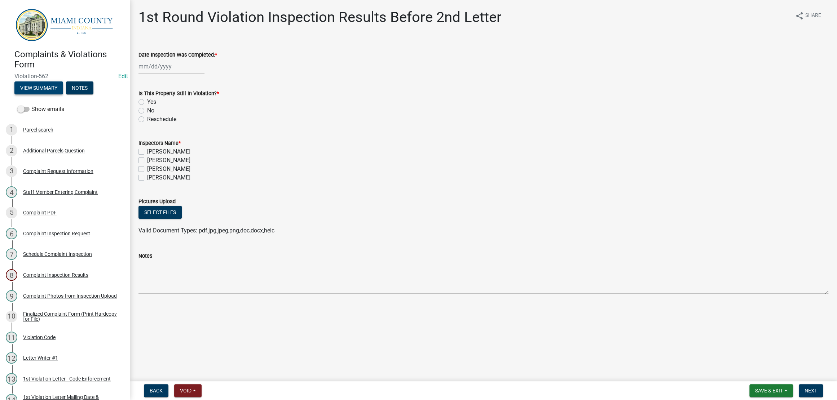
click at [63, 95] on button "View Summary" at bounding box center [38, 88] width 49 height 13
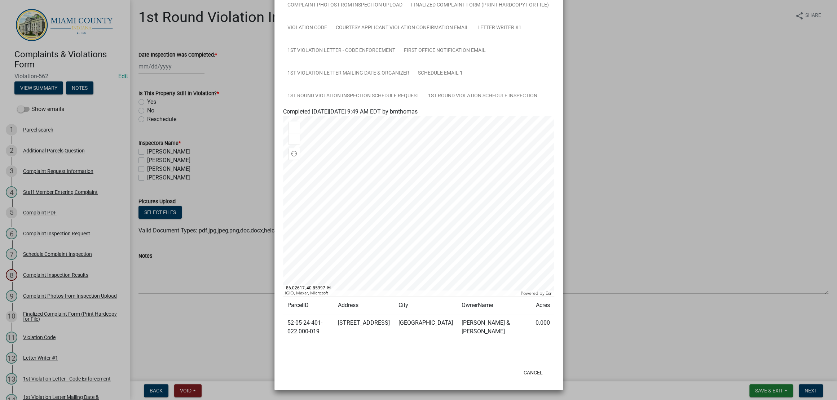
scroll to position [313, 0]
drag, startPoint x: 328, startPoint y: 320, endPoint x: 281, endPoint y: 303, distance: 50.1
click at [283, 315] on td "52-05-24-401-022.000-019" at bounding box center [308, 328] width 51 height 26
click at [760, 291] on ngb-modal-window "Summary × Printer Friendly Parcel search Additional Parcels Question Complaint …" at bounding box center [418, 200] width 837 height 400
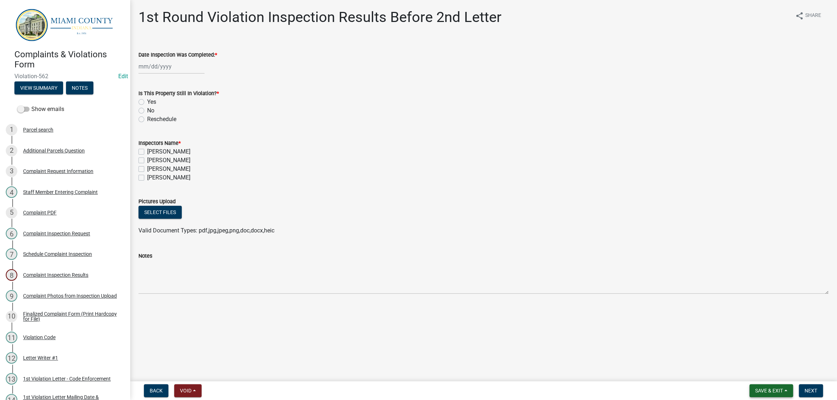
click at [773, 388] on button "Save & Exit" at bounding box center [772, 391] width 44 height 13
click at [762, 372] on button "Save & Exit" at bounding box center [765, 368] width 58 height 17
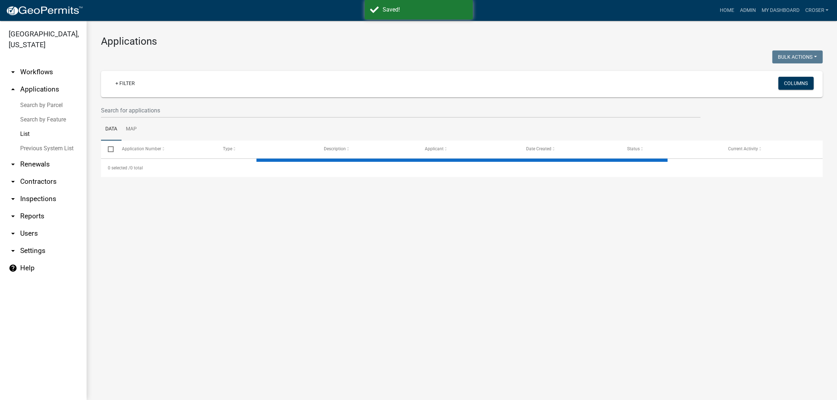
select select "3: 100"
